Goal: Task Accomplishment & Management: Contribute content

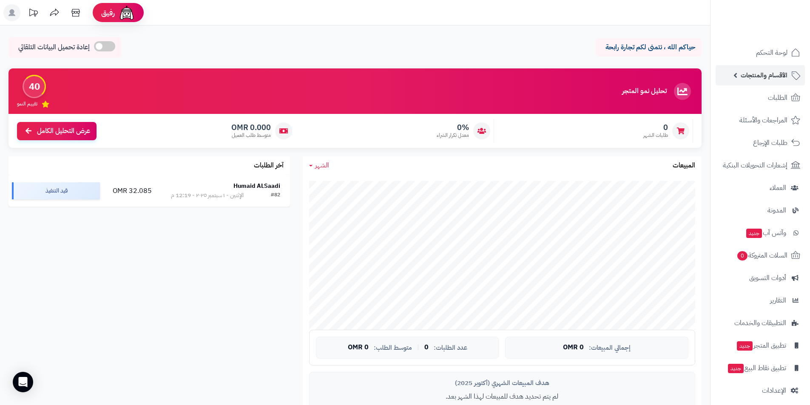
click at [784, 76] on span "الأقسام والمنتجات" at bounding box center [763, 75] width 47 height 12
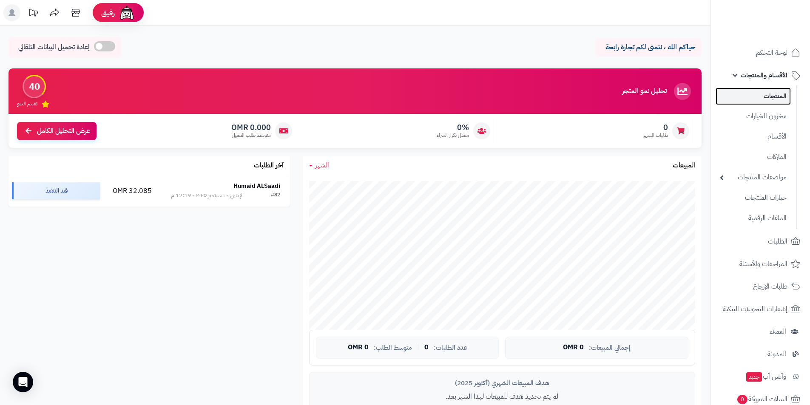
click at [763, 97] on link "المنتجات" at bounding box center [752, 96] width 75 height 17
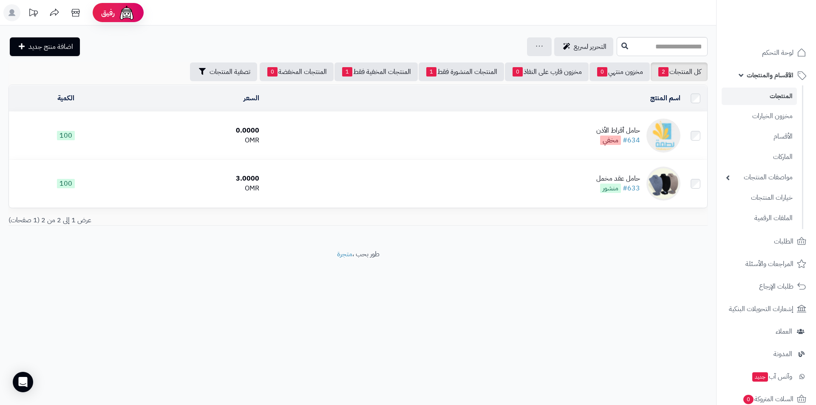
click at [688, 133] on td at bounding box center [695, 136] width 23 height 48
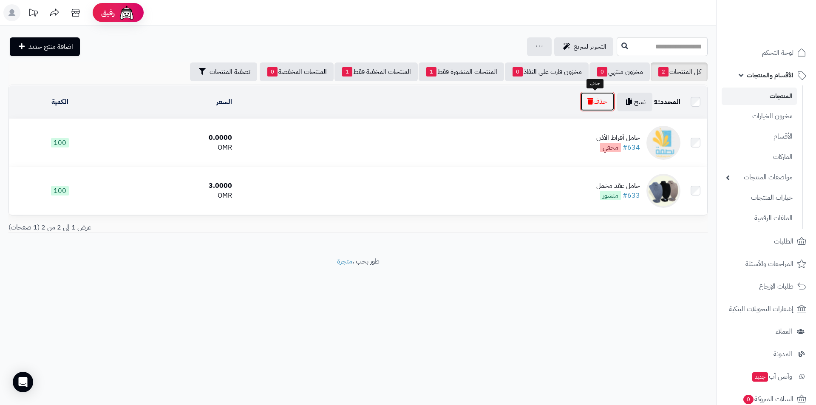
click at [588, 101] on icon "button" at bounding box center [590, 101] width 6 height 7
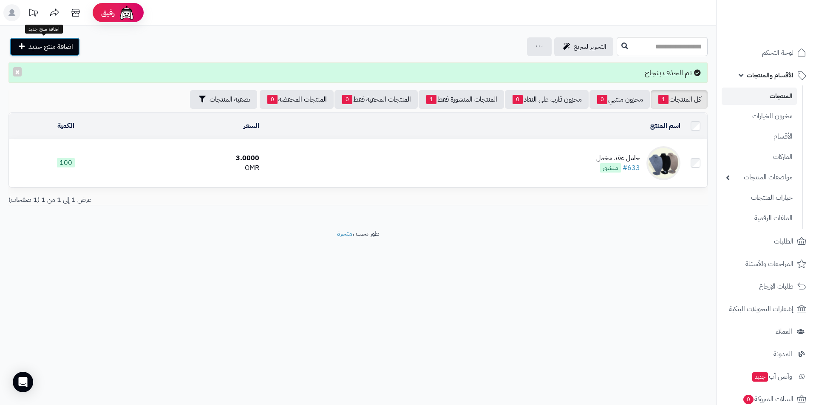
click at [56, 46] on span "اضافة منتج جديد" at bounding box center [50, 47] width 45 height 10
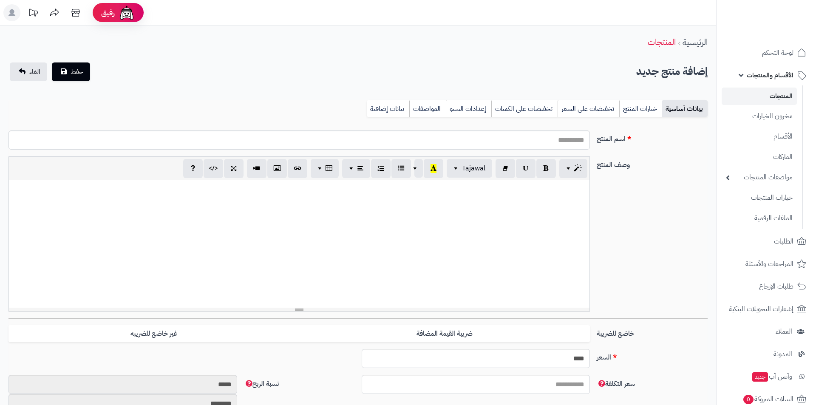
select select
click at [547, 147] on input "اسم المنتج" at bounding box center [296, 139] width 576 height 19
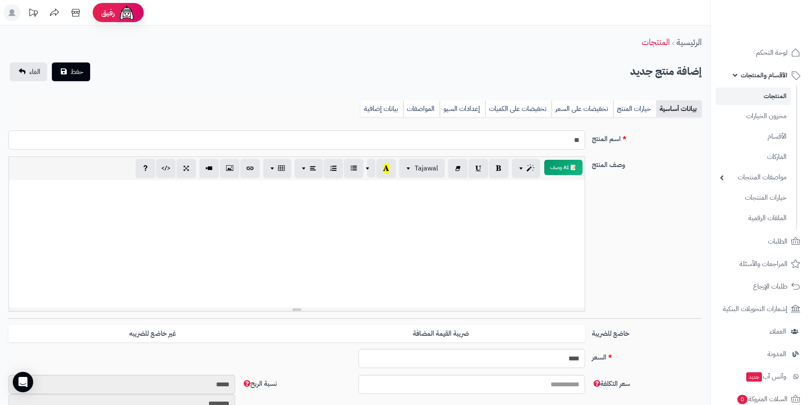
type input "*"
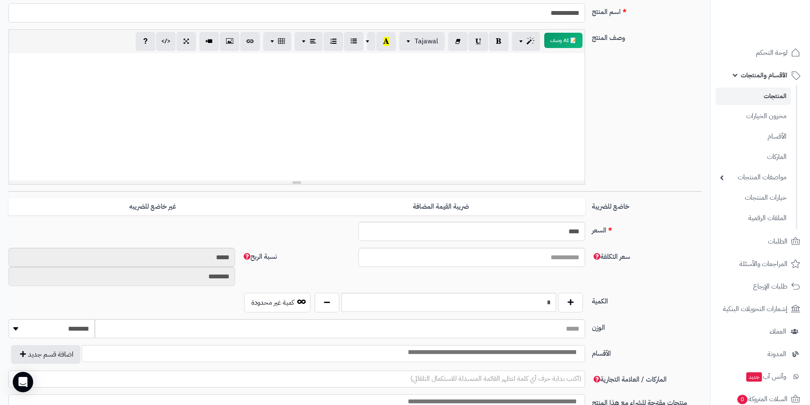
scroll to position [127, 0]
type input "**********"
click at [560, 234] on input "****" at bounding box center [471, 230] width 227 height 19
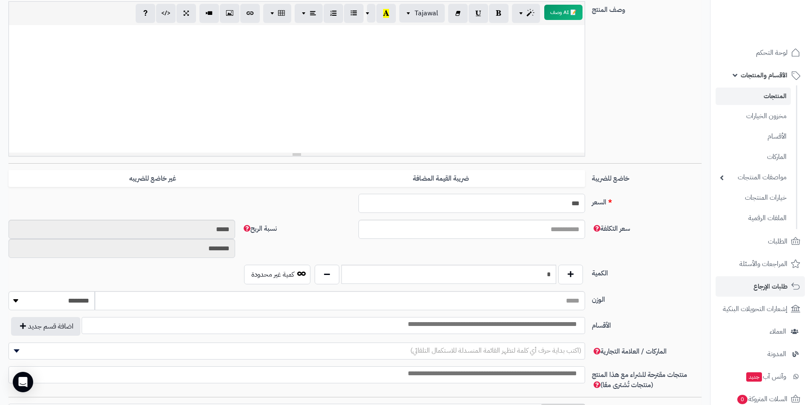
scroll to position [170, 0]
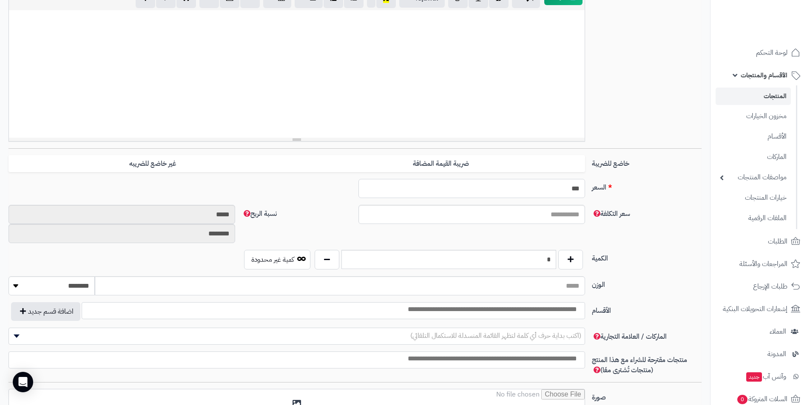
type input "***"
drag, startPoint x: 572, startPoint y: 207, endPoint x: 567, endPoint y: 213, distance: 7.6
click at [571, 207] on input "سعر التكلفة" at bounding box center [471, 214] width 227 height 19
type input "*"
type input "*******"
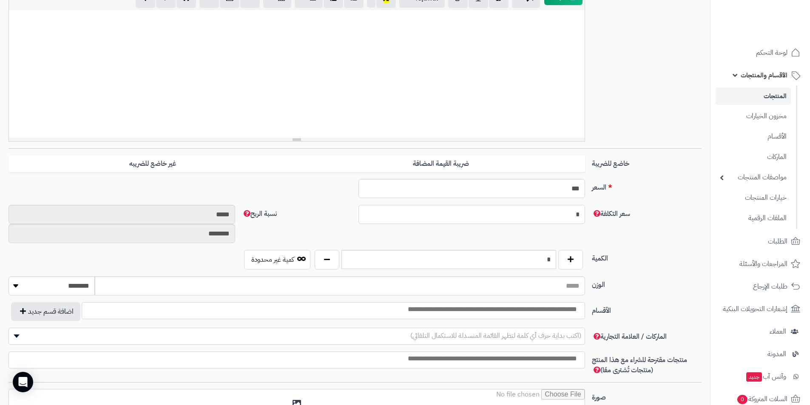
type input "*********"
type input "*"
click at [653, 228] on div "سعر التكلفة * نسبة الربح ******* *********" at bounding box center [355, 227] width 700 height 45
click at [522, 261] on input "*" at bounding box center [448, 259] width 215 height 19
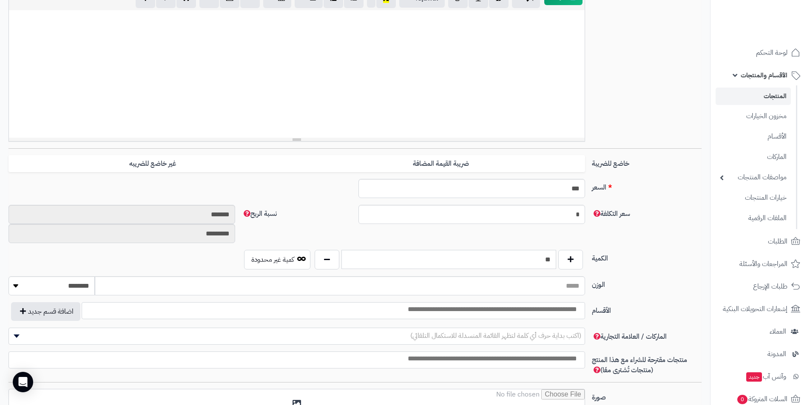
type input "**"
click at [616, 253] on label "الكمية" at bounding box center [646, 257] width 116 height 14
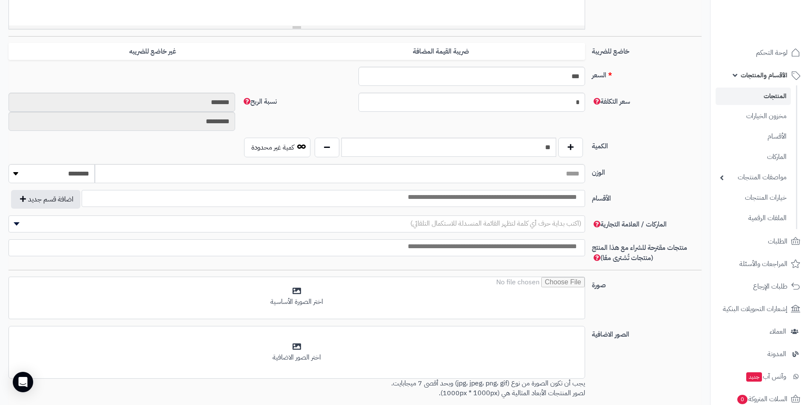
scroll to position [297, 0]
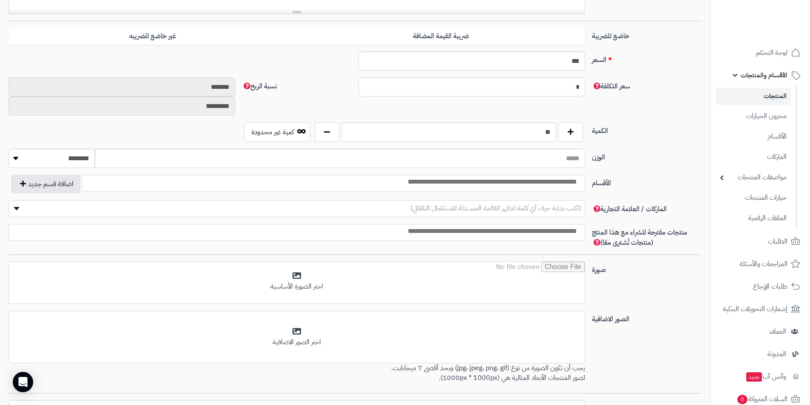
click at [524, 184] on input "search" at bounding box center [468, 182] width 229 height 10
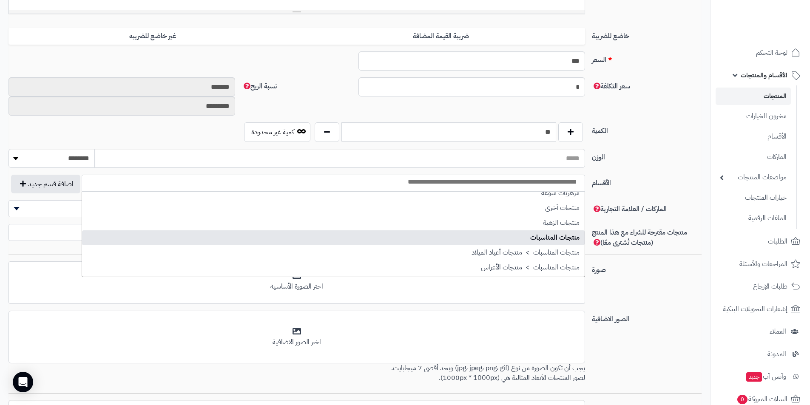
scroll to position [212, 0]
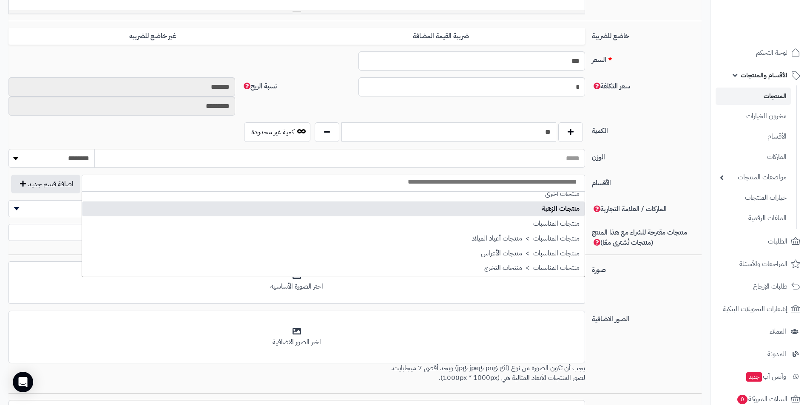
select select "***"
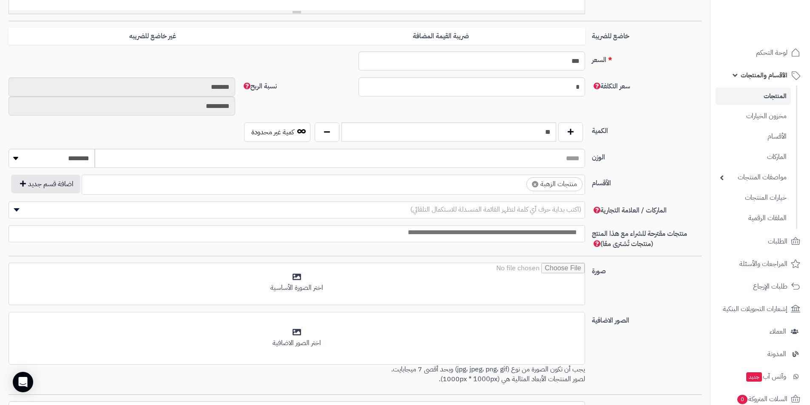
scroll to position [159, 0]
click at [671, 163] on div "الوزن ******** **** ***** *****" at bounding box center [355, 162] width 700 height 26
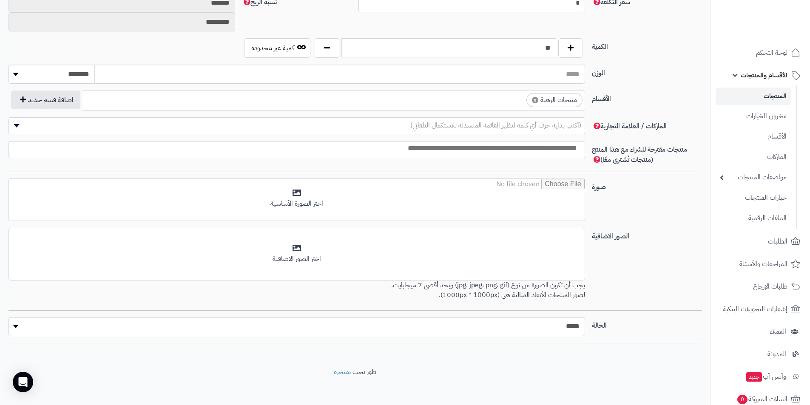
scroll to position [382, 0]
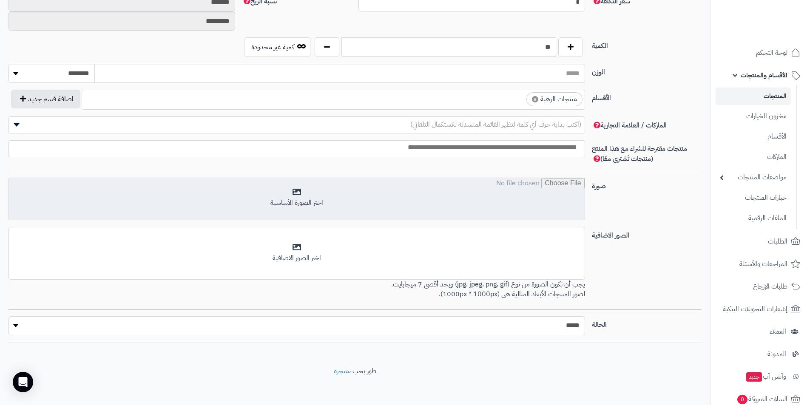
click at [514, 181] on input "file" at bounding box center [296, 199] width 575 height 42
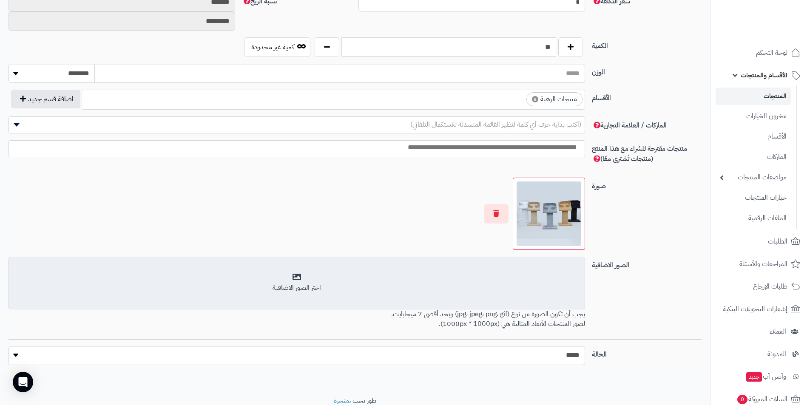
click at [490, 269] on div "أضف الصور الاضافية اختر الصور الاضافية" at bounding box center [296, 283] width 576 height 53
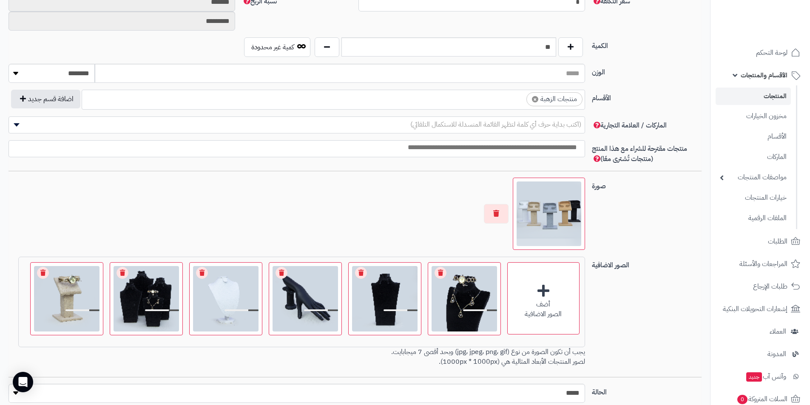
click at [674, 222] on div "صورة اختر الصورة الأساسية" at bounding box center [355, 217] width 700 height 79
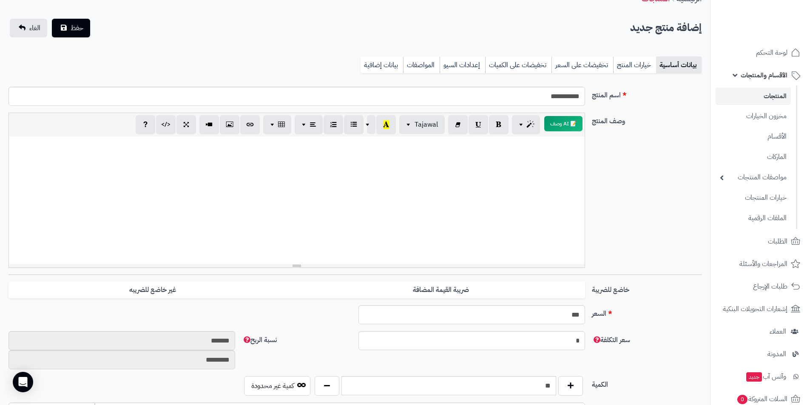
scroll to position [0, 0]
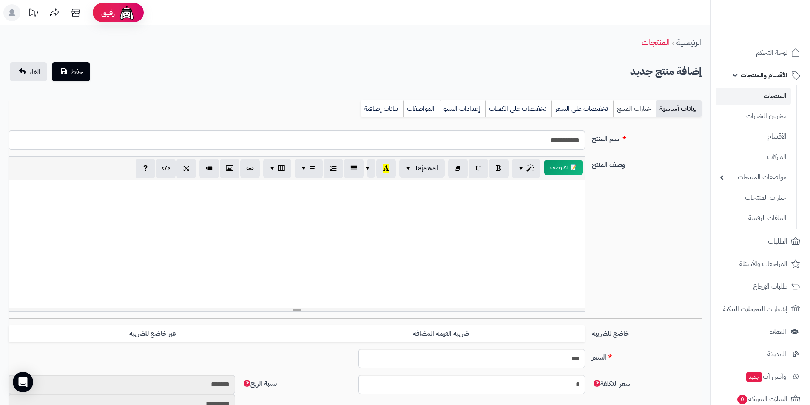
click at [635, 109] on link "خيارات المنتج" at bounding box center [634, 108] width 43 height 17
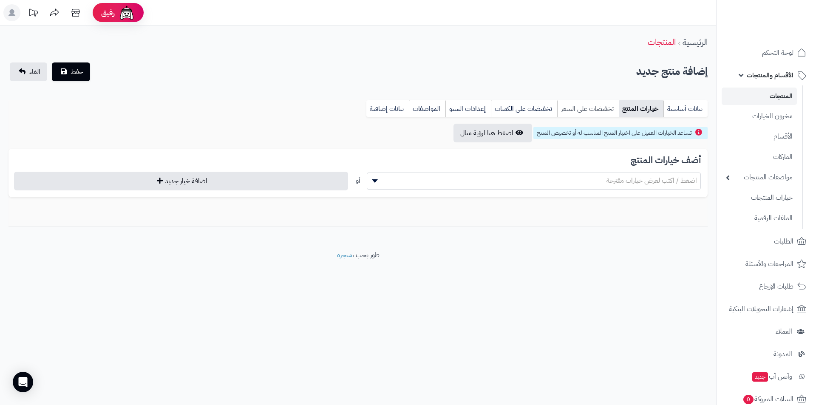
click at [598, 110] on link "تخفيضات على السعر" at bounding box center [588, 108] width 62 height 17
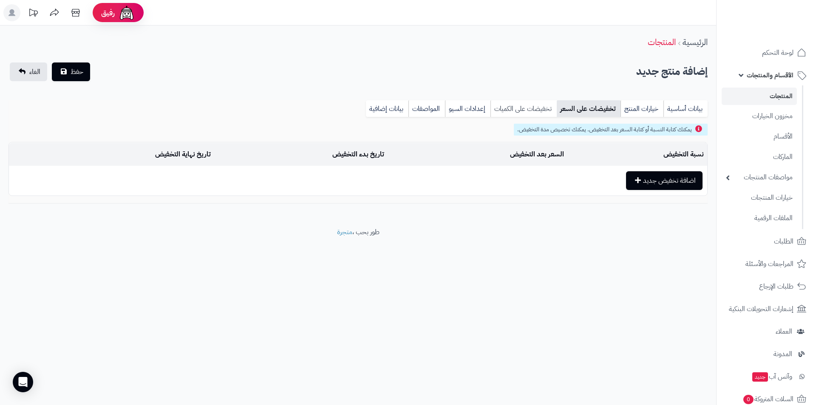
click at [518, 107] on link "تخفيضات على الكميات" at bounding box center [523, 108] width 66 height 17
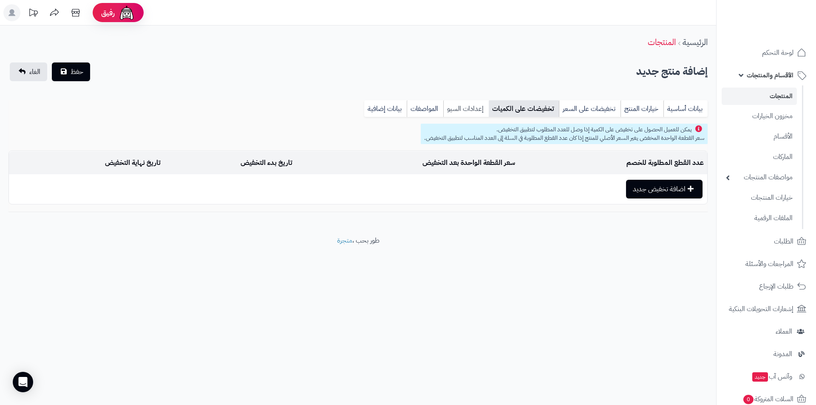
click at [476, 104] on link "إعدادات السيو" at bounding box center [465, 108] width 45 height 17
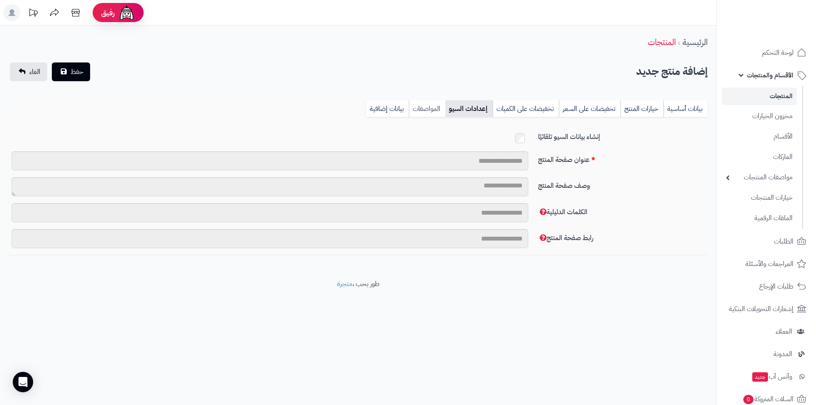
click at [415, 103] on link "المواصفات" at bounding box center [427, 108] width 37 height 17
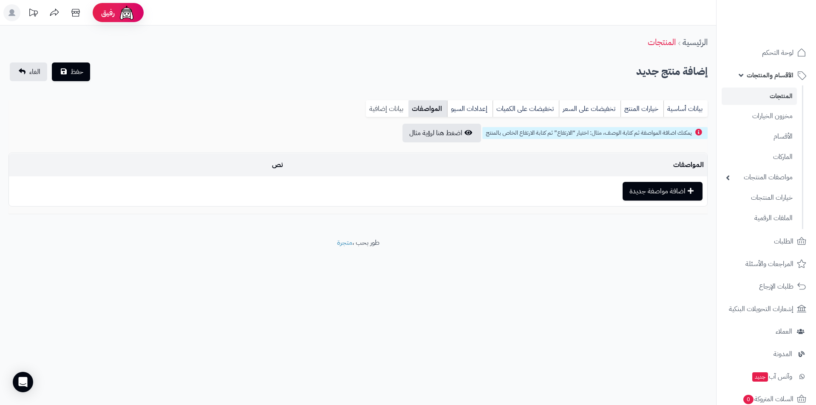
click at [387, 102] on link "بيانات إضافية" at bounding box center [387, 108] width 42 height 17
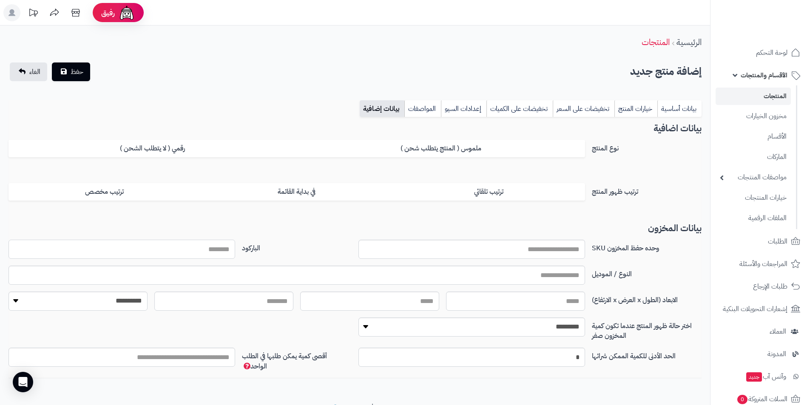
click at [230, 255] on input "الباركود" at bounding box center [121, 249] width 227 height 19
type input "*"
type input "**"
click at [465, 251] on input "وحده حفظ المخزون SKU" at bounding box center [471, 249] width 227 height 19
type input "**"
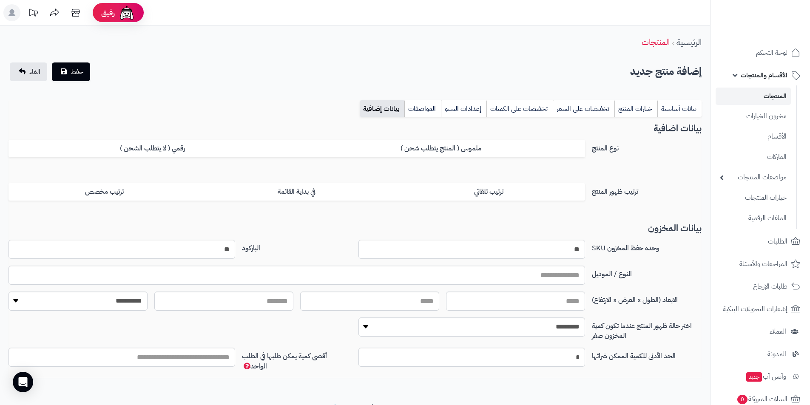
click at [503, 44] on div "الرئيسية المنتجات" at bounding box center [355, 42] width 710 height 23
click at [78, 69] on span "حفظ" at bounding box center [77, 71] width 13 height 10
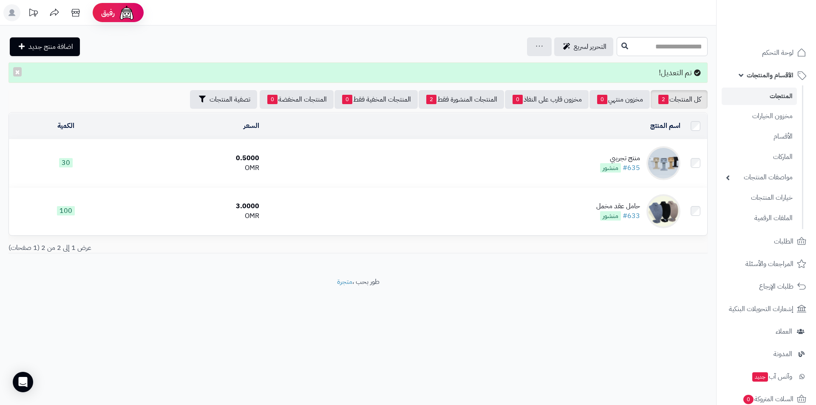
click at [575, 301] on footer "طور بحب ، متجرة" at bounding box center [358, 298] width 716 height 42
click at [432, 293] on footer "طور بحب ، متجرة" at bounding box center [358, 298] width 716 height 42
click at [374, 295] on footer "طور بحب ، متجرة" at bounding box center [358, 298] width 716 height 42
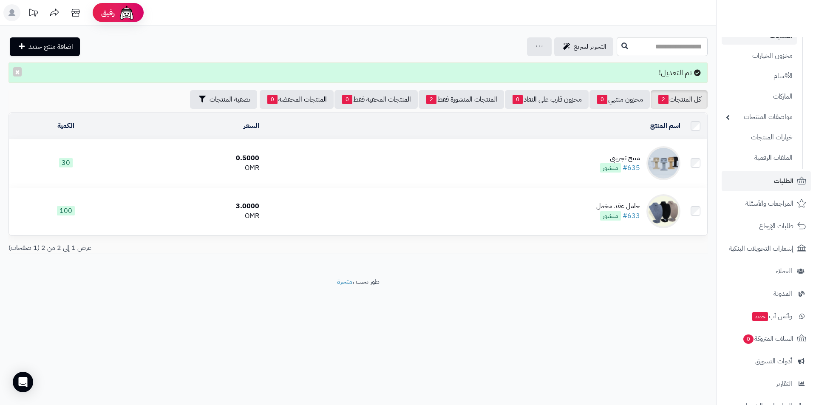
scroll to position [150, 0]
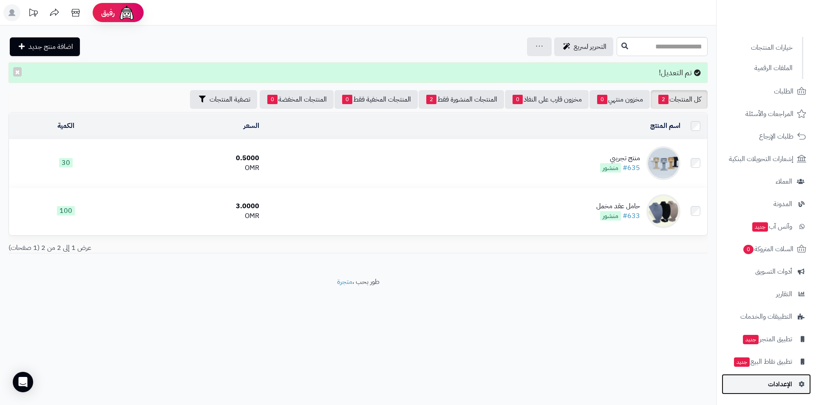
click at [785, 386] on span "الإعدادات" at bounding box center [780, 384] width 24 height 12
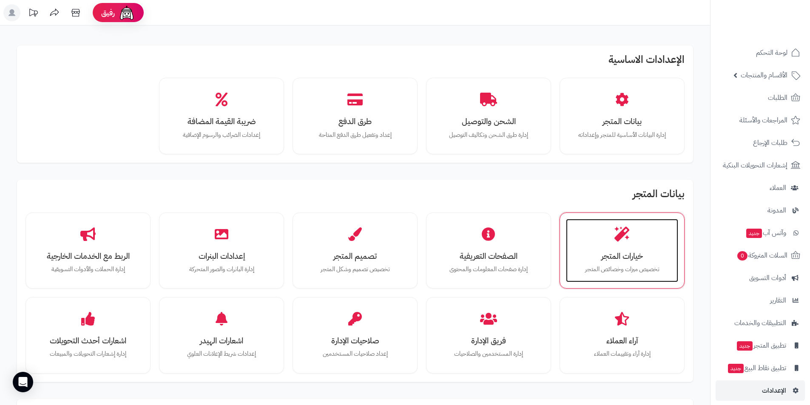
click at [634, 252] on h3 "خيارات المتجر" at bounding box center [621, 256] width 95 height 9
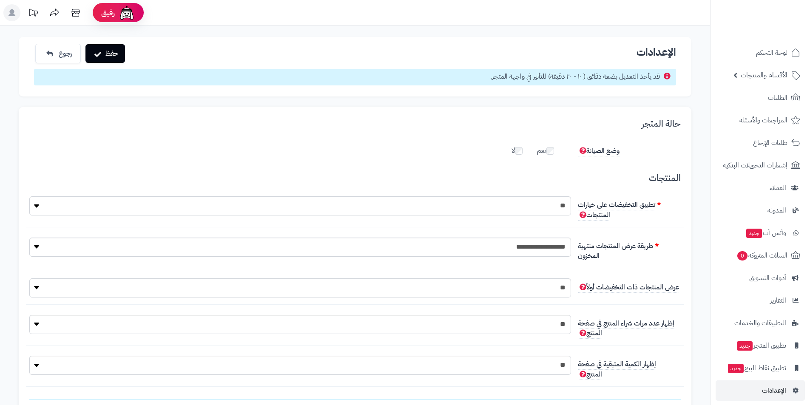
scroll to position [6, 0]
click at [107, 59] on button "حفظ" at bounding box center [105, 53] width 40 height 19
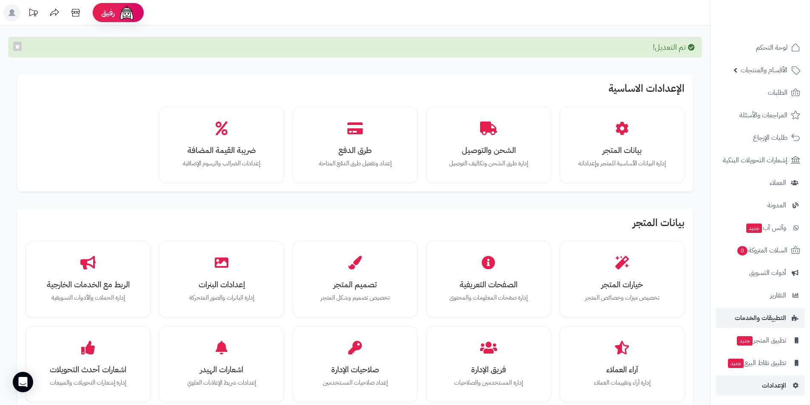
scroll to position [6, 0]
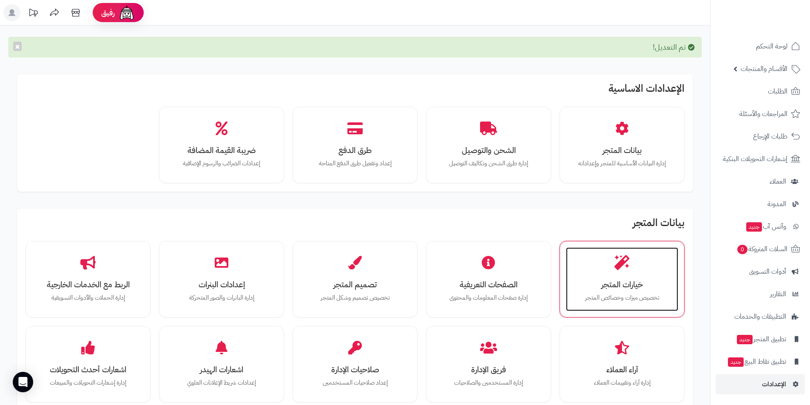
click at [645, 269] on div "خيارات المتجر تخصيص ميزات وخصائص المتجر" at bounding box center [622, 279] width 112 height 64
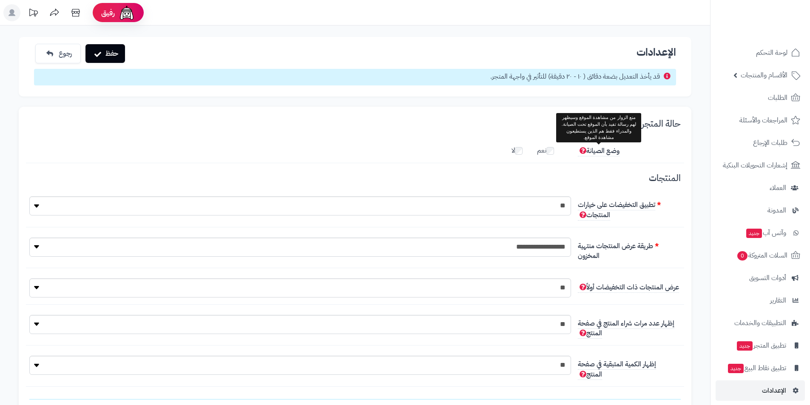
scroll to position [6, 0]
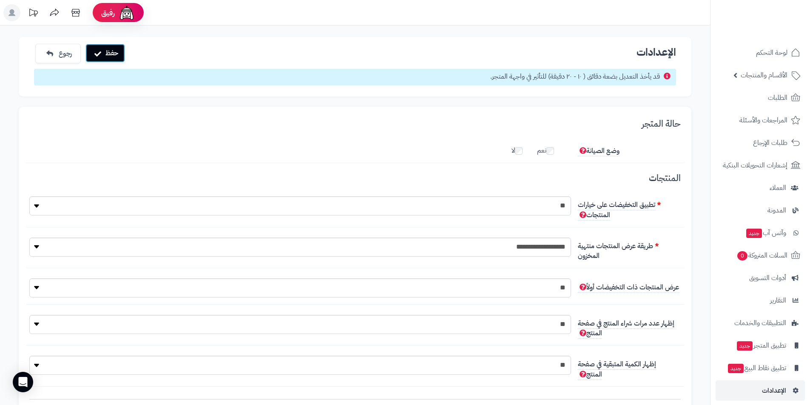
click at [112, 57] on button "حفظ" at bounding box center [105, 53] width 40 height 19
